Goal: Information Seeking & Learning: Learn about a topic

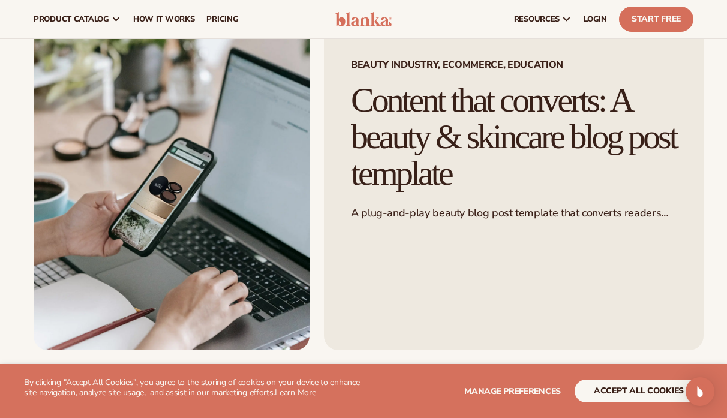
scroll to position [61, 0]
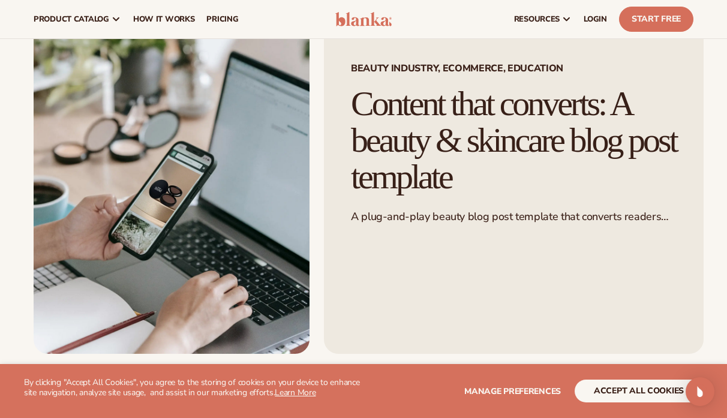
click at [479, 174] on h1 "Content that converts: A beauty & skincare blog post template" at bounding box center [514, 141] width 326 height 110
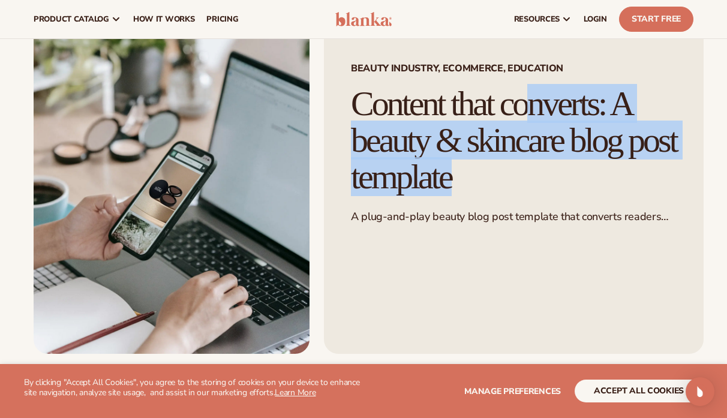
click at [479, 174] on h1 "Content that converts: A beauty & skincare blog post template" at bounding box center [514, 141] width 326 height 110
copy div "Content that converts: A beauty & skincare blog post template"
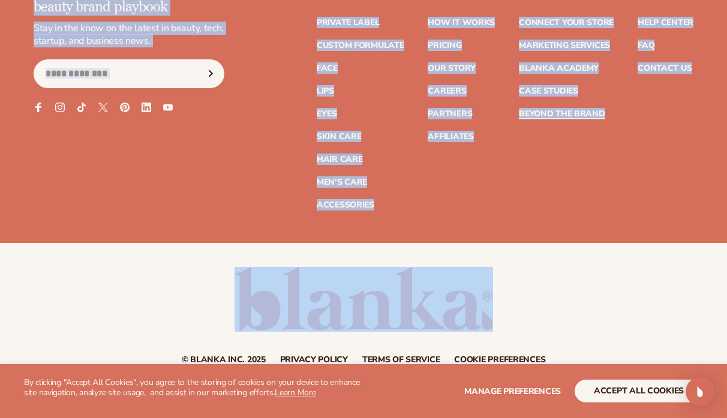
scroll to position [5556, 0]
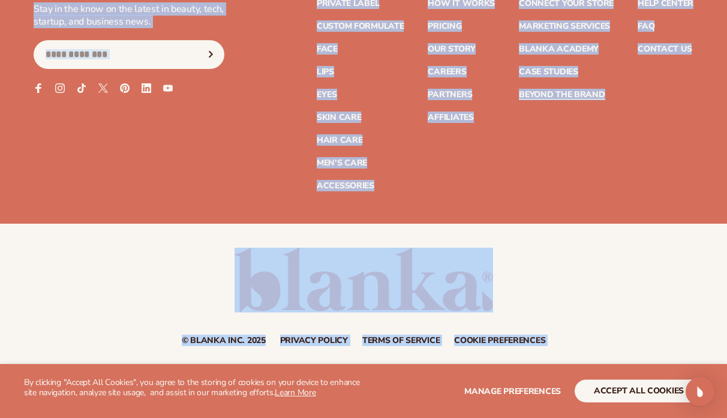
drag, startPoint x: 352, startPoint y: 166, endPoint x: 363, endPoint y: 430, distance: 264.9
copy body "A plug-and-play beauty blog post template that converts readers fast If there’s…"
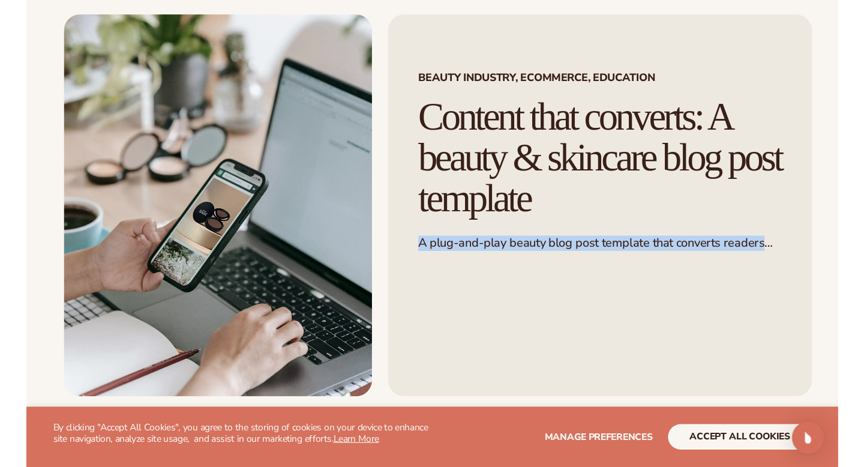
scroll to position [66, 0]
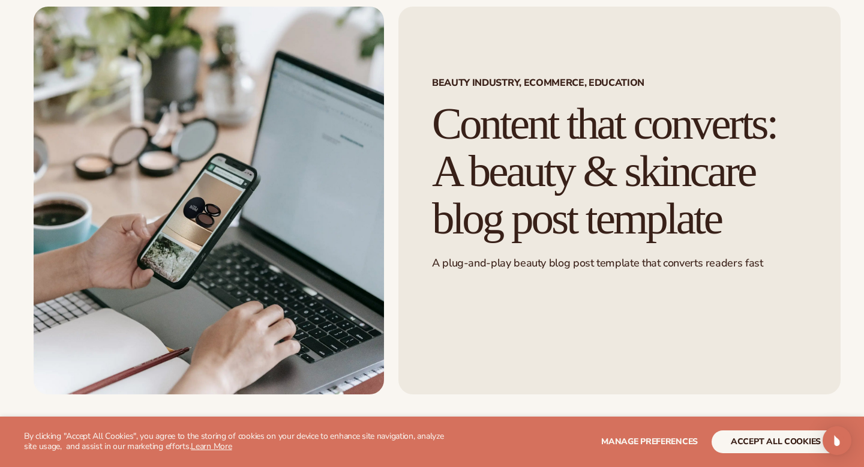
click at [463, 151] on h1 "Content that converts: A beauty & skincare blog post template" at bounding box center [619, 171] width 375 height 142
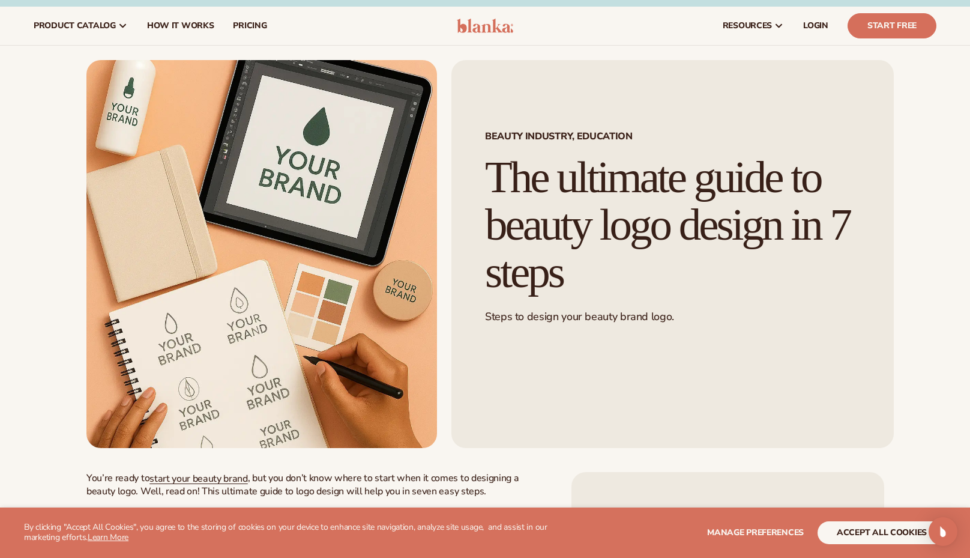
scroll to position [13, 0]
drag, startPoint x: 601, startPoint y: 277, endPoint x: 484, endPoint y: 182, distance: 150.7
click at [484, 182] on div "Beauty Industry, Education The ultimate guide to beauty logo design in 7 steps …" at bounding box center [672, 253] width 442 height 388
copy h1 "The ultimate guide to beauty logo design in 7 steps"
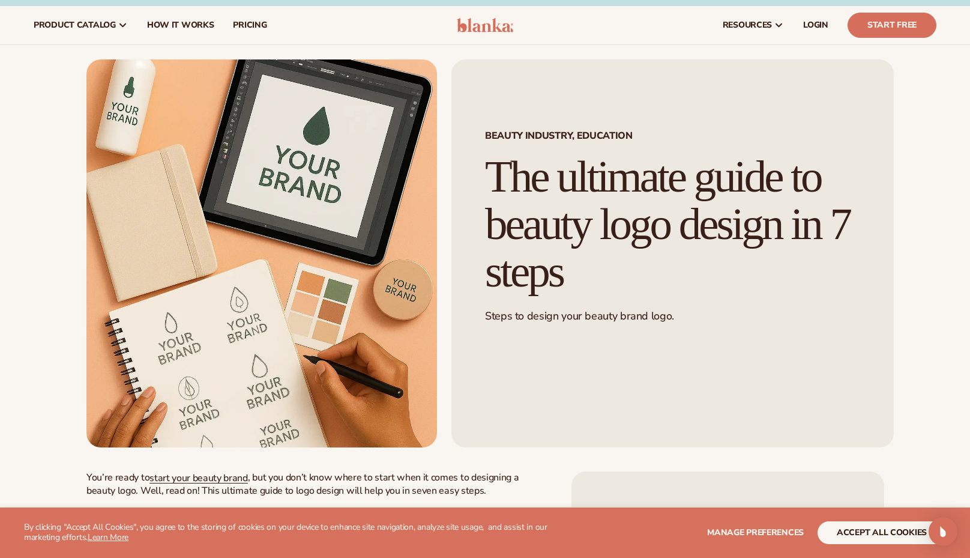
click at [712, 199] on h1 "The ultimate guide to beauty logo design in 7 steps" at bounding box center [672, 224] width 375 height 142
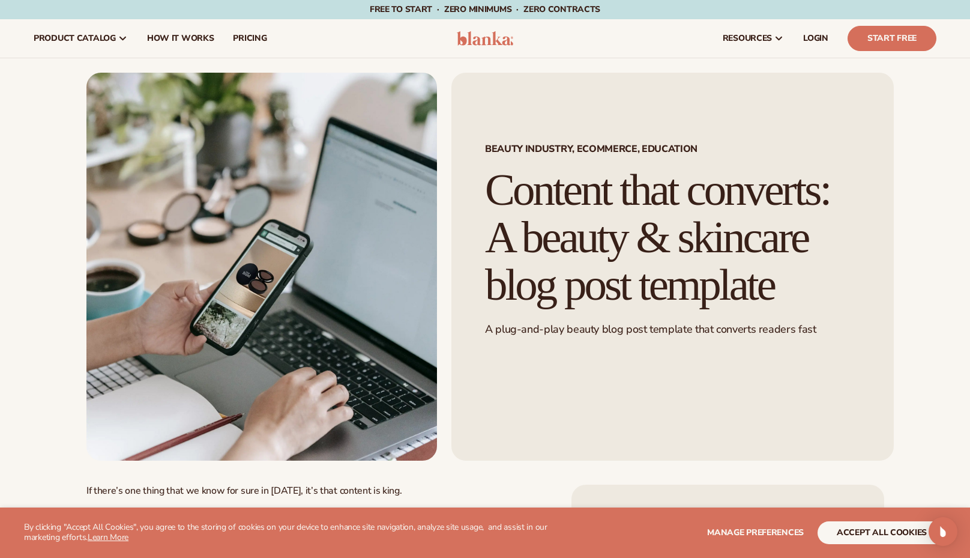
drag, startPoint x: 488, startPoint y: 179, endPoint x: 659, endPoint y: 352, distance: 243.2
click at [659, 308] on h1 "Content that converts: A beauty & skincare blog post template" at bounding box center [672, 237] width 375 height 142
copy h1 "Content that converts: A beauty & skincare blog post template"
